Goal: Find specific page/section: Find specific page/section

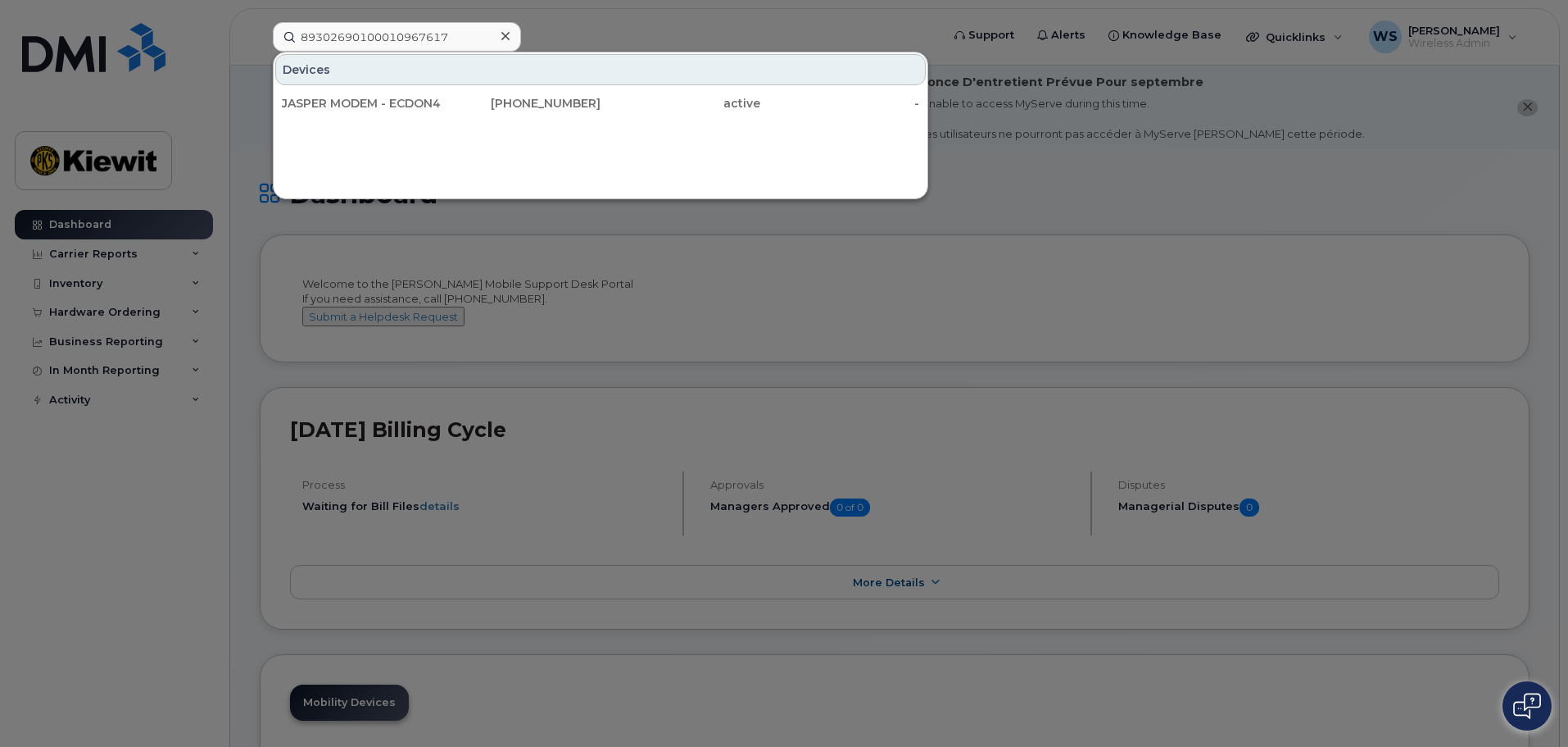
click at [1122, 305] on div at bounding box center [784, 373] width 1568 height 747
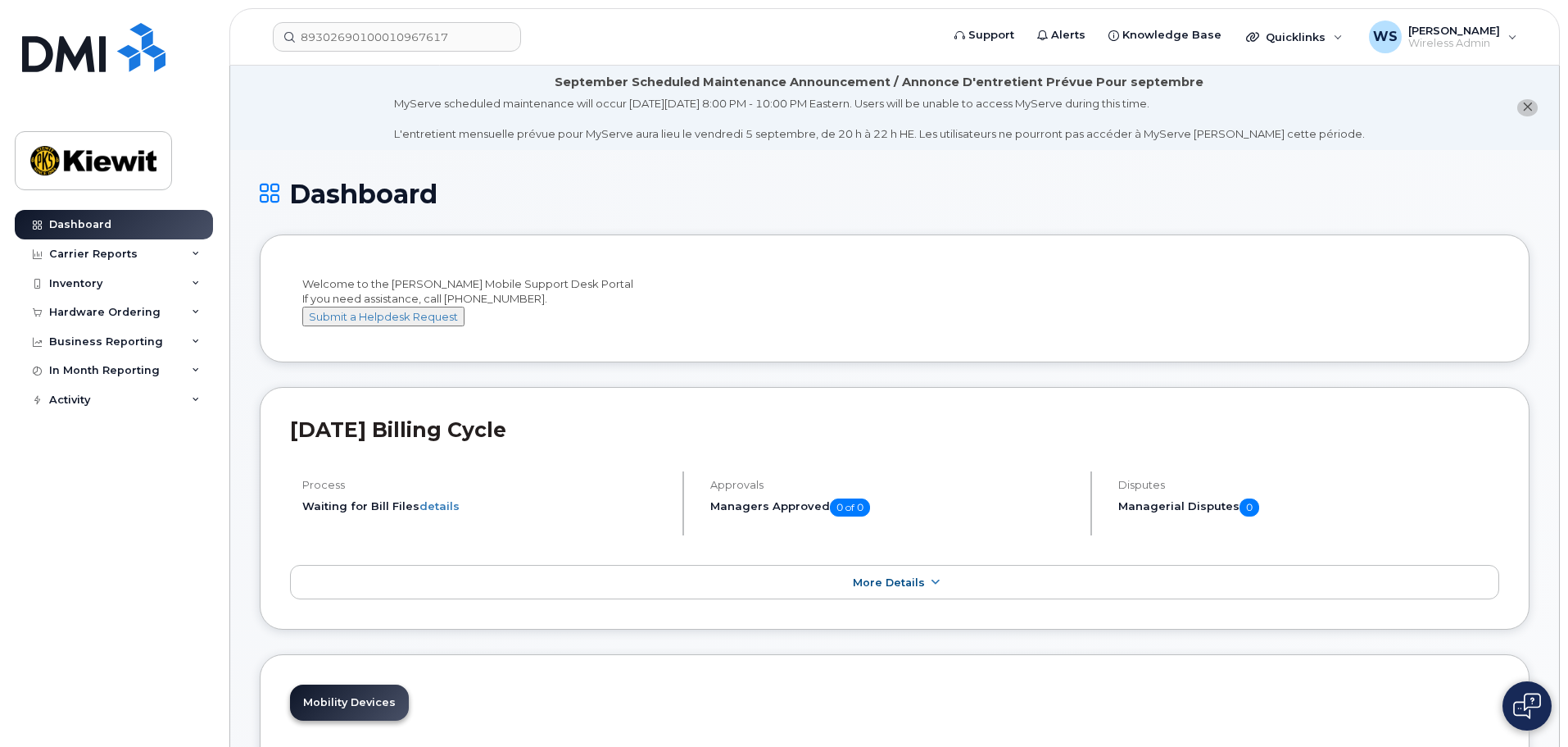
click at [353, 20] on header "89302690100010967617 Support Alerts Knowledge Base Quicklinks Suspend / Cancel …" at bounding box center [894, 36] width 1331 height 57
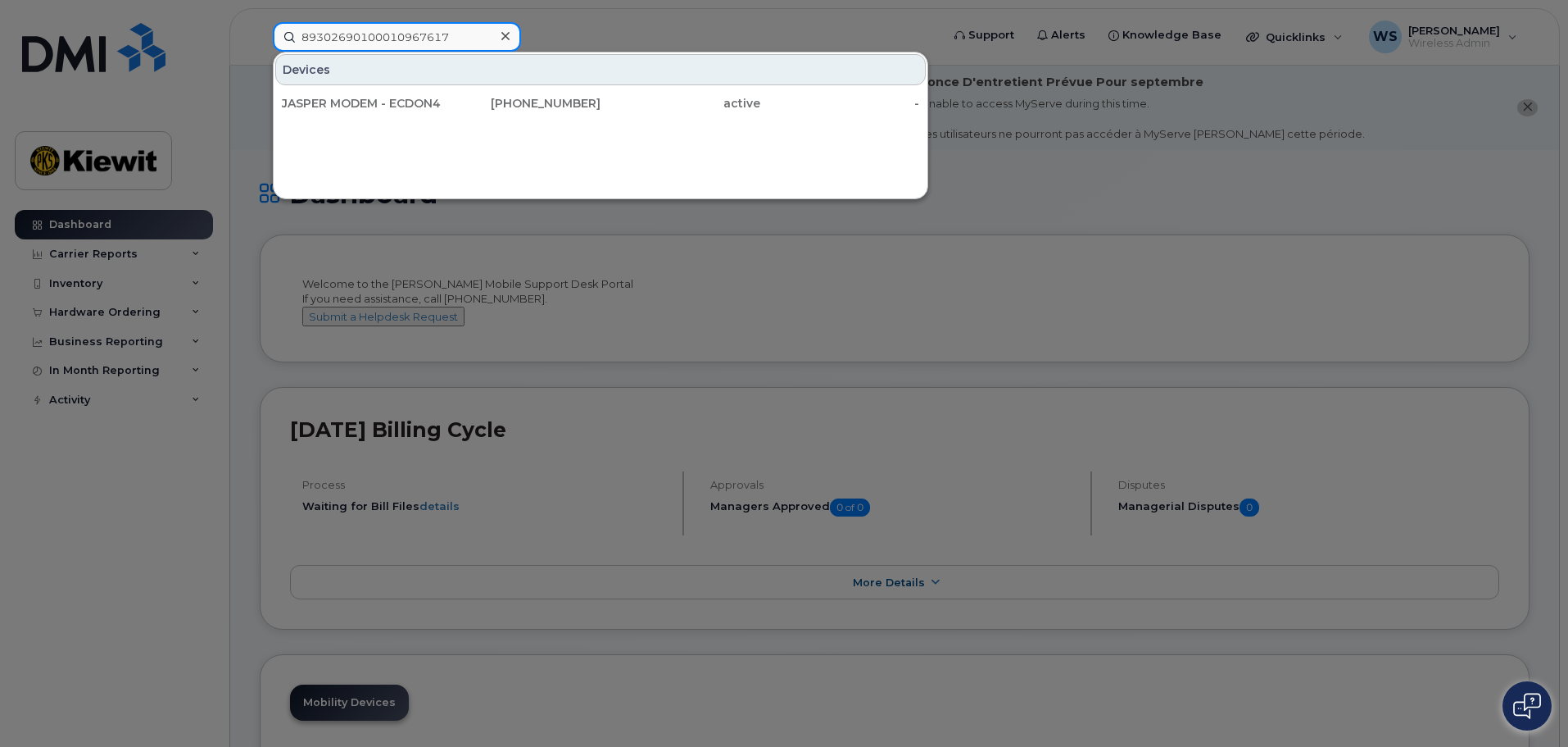
click at [351, 37] on input "89302690100010967617" at bounding box center [396, 36] width 248 height 30
paste input "[PHONE_NUMBER]"
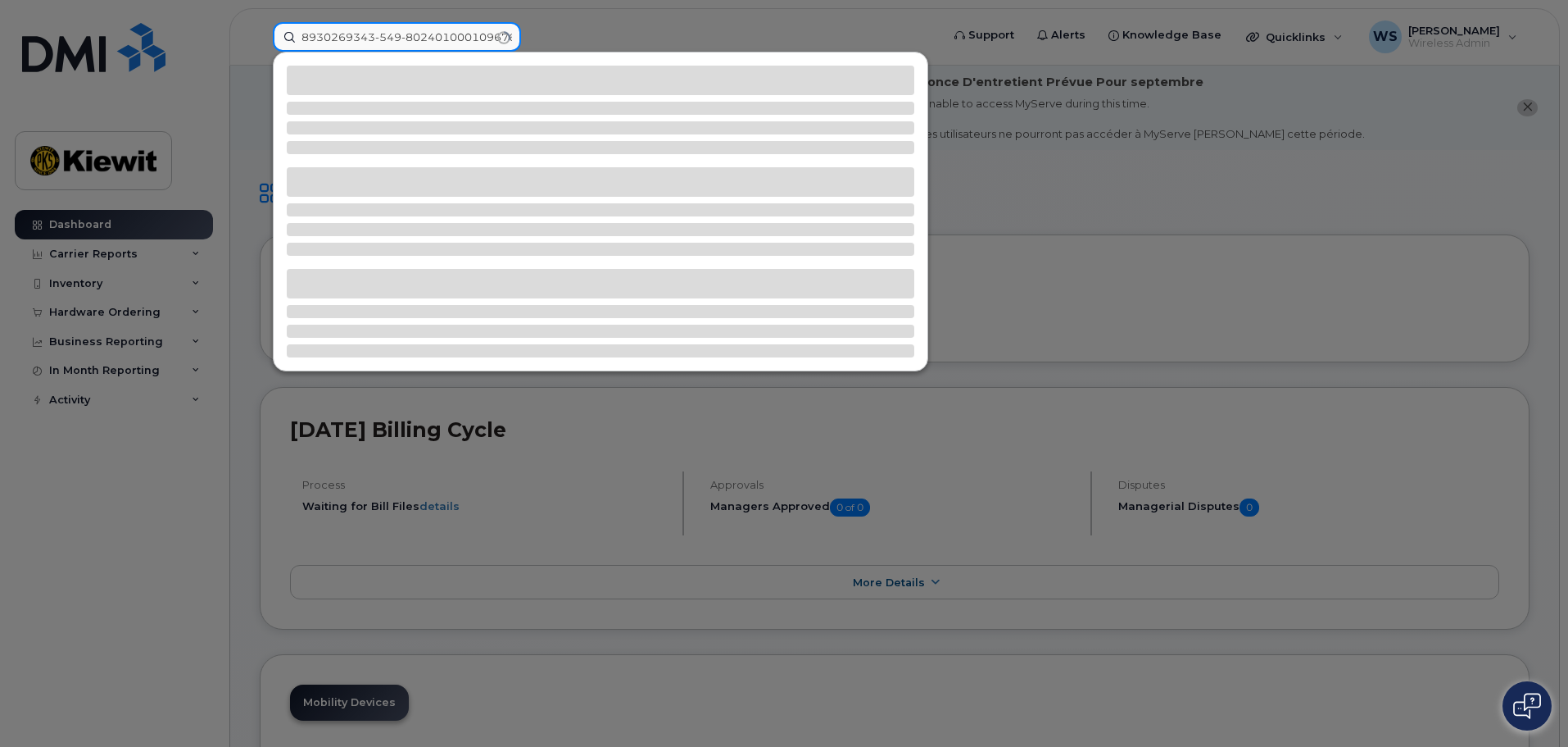
click at [453, 40] on input "8930269343-549-80240100010967617" at bounding box center [396, 36] width 248 height 30
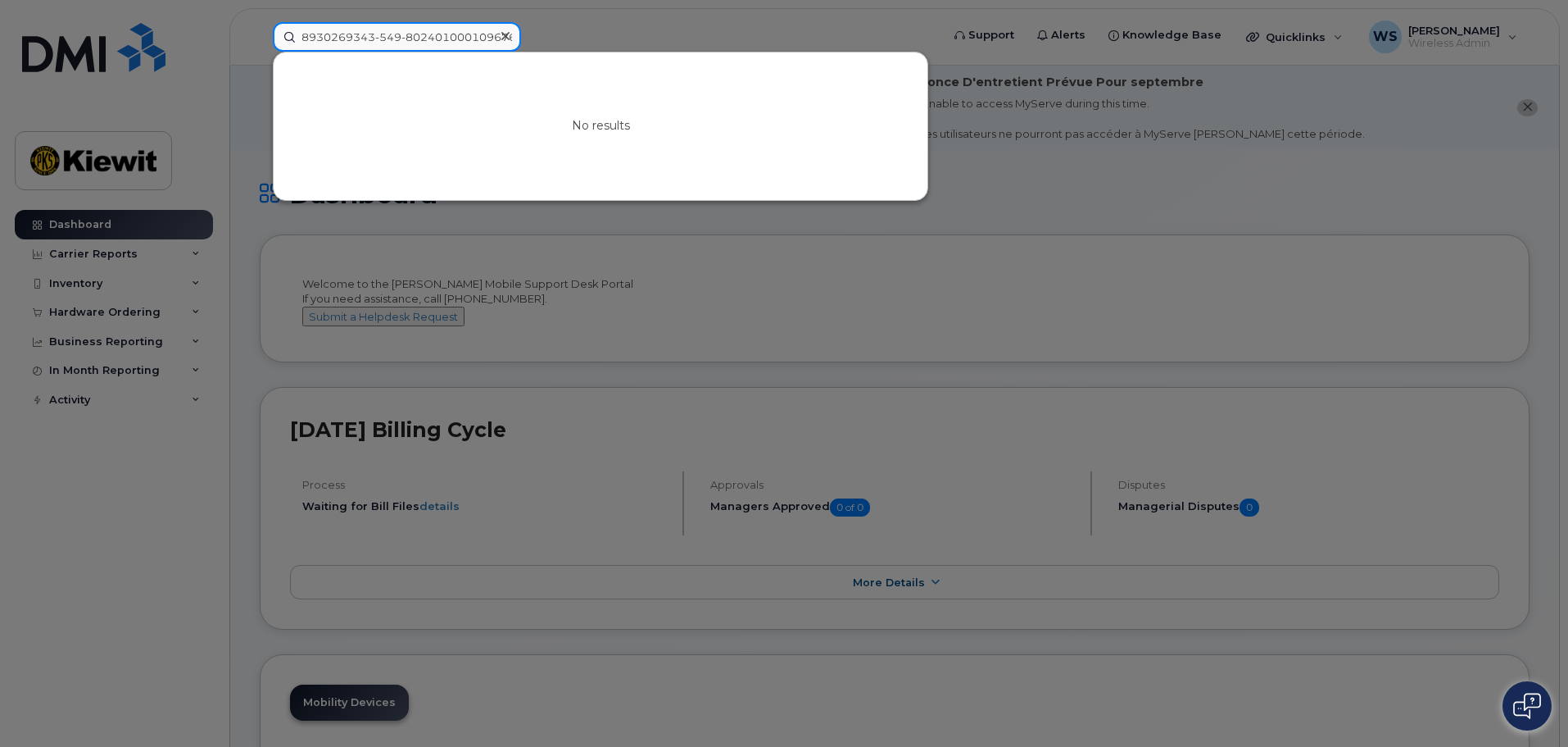
click at [452, 40] on input "8930269343-549-80240100010967617" at bounding box center [396, 36] width 248 height 30
paste input "[PHONE_NUMBER]"
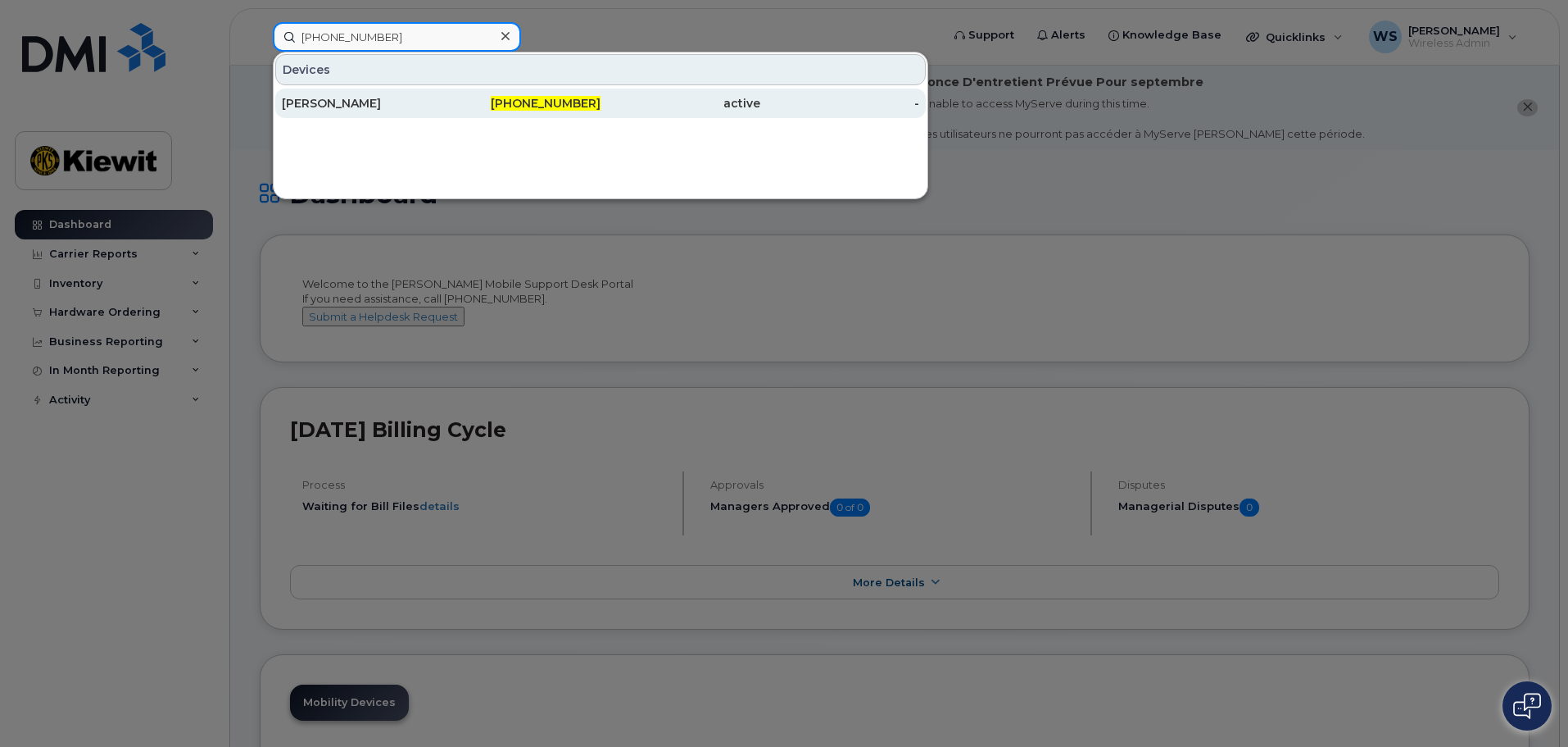
type input "[PHONE_NUMBER]"
click at [414, 100] on div "[PERSON_NAME]" at bounding box center [362, 103] width 159 height 17
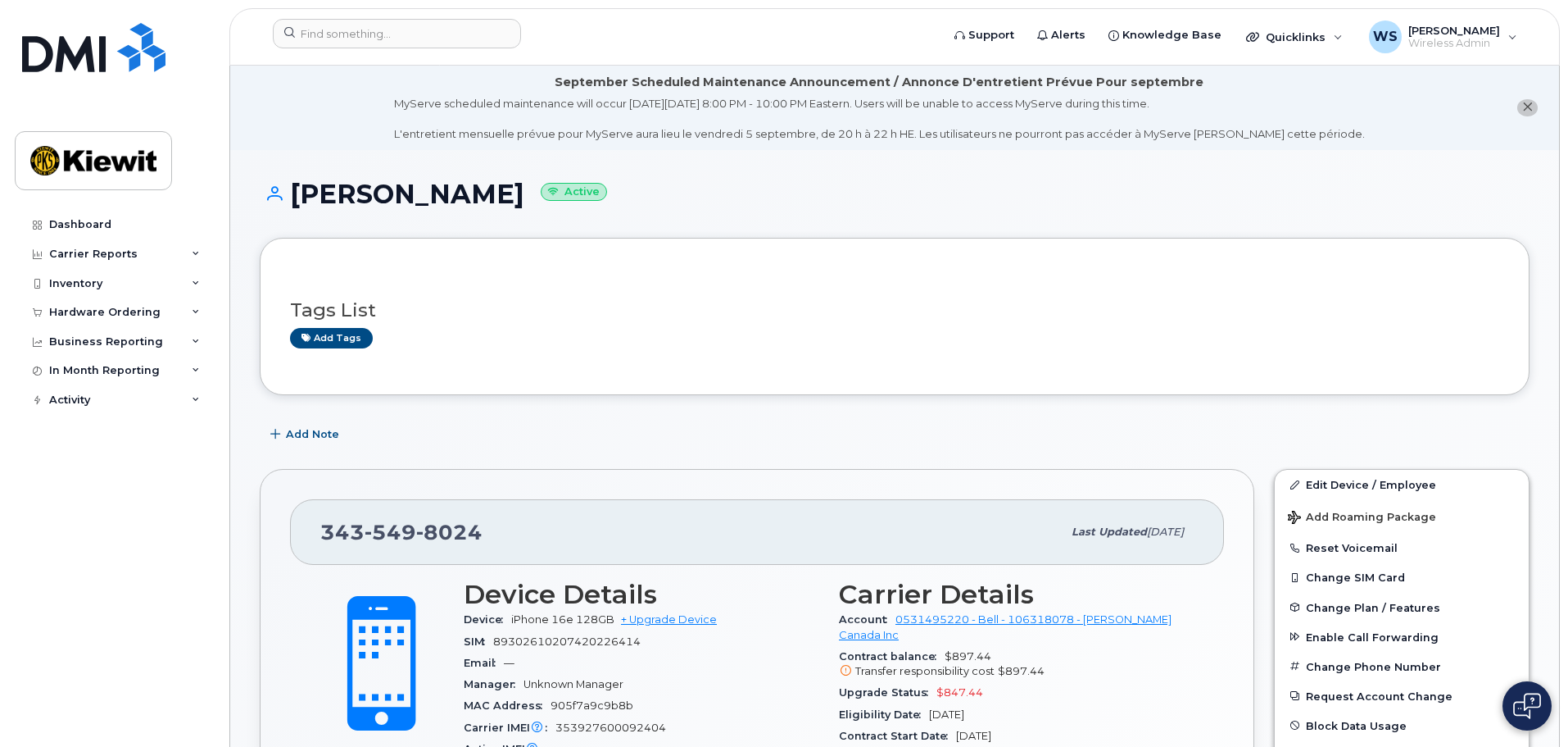
click at [798, 342] on div "Add tags" at bounding box center [888, 338] width 1196 height 21
